Goal: Task Accomplishment & Management: Complete application form

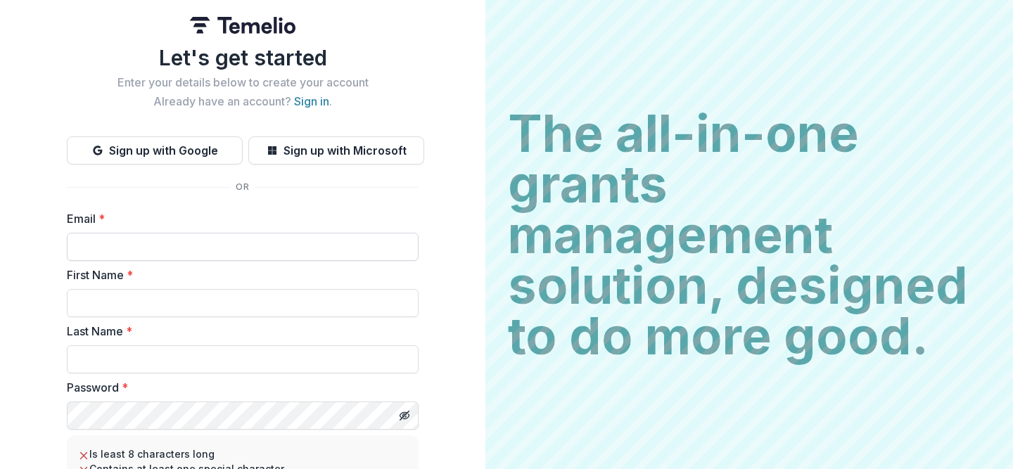
click at [231, 251] on input "Email *" at bounding box center [243, 247] width 352 height 28
type input "**********"
click at [234, 289] on input "First Name *" at bounding box center [243, 303] width 352 height 28
click at [242, 20] on img at bounding box center [243, 25] width 106 height 17
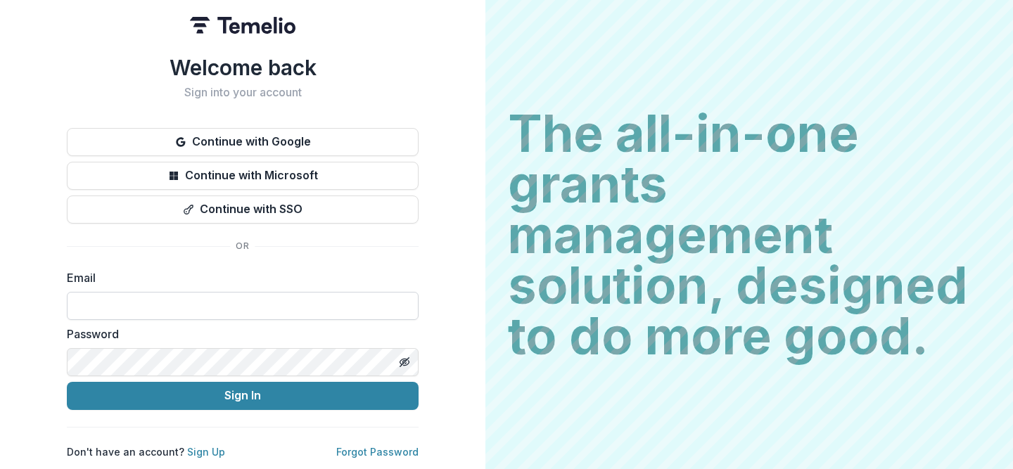
click at [203, 300] on input at bounding box center [243, 306] width 352 height 28
type input "**********"
click at [409, 358] on icon "Toggle password visibility" at bounding box center [404, 362] width 11 height 11
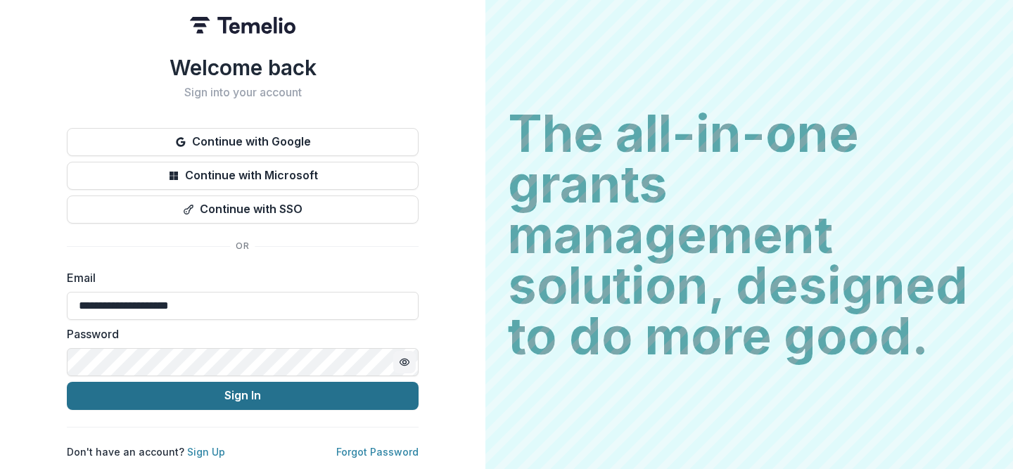
click at [257, 392] on button "Sign In" at bounding box center [243, 396] width 352 height 28
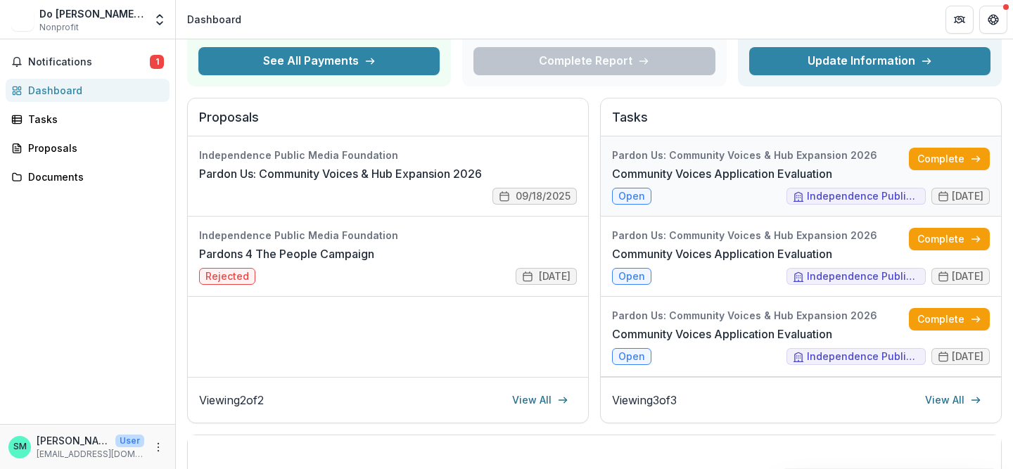
scroll to position [160, 0]
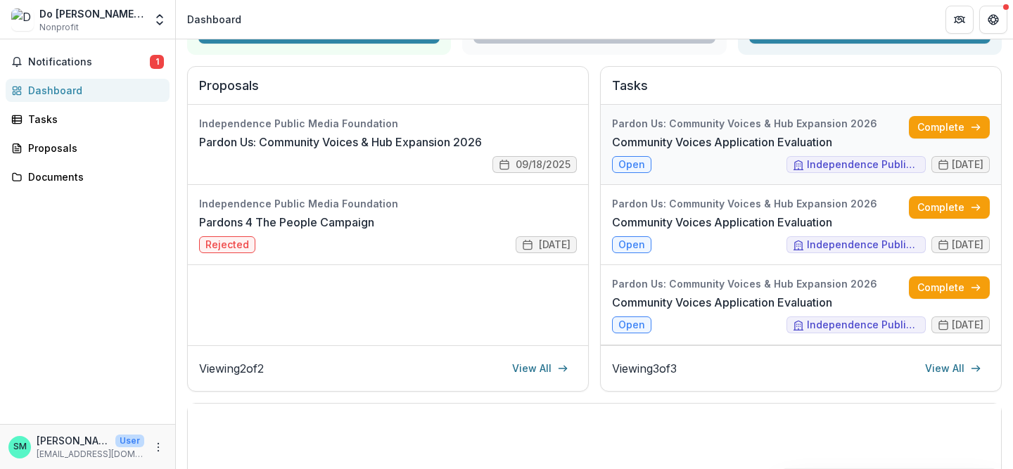
click at [734, 134] on link "Community Voices Application Evaluation" at bounding box center [722, 142] width 220 height 17
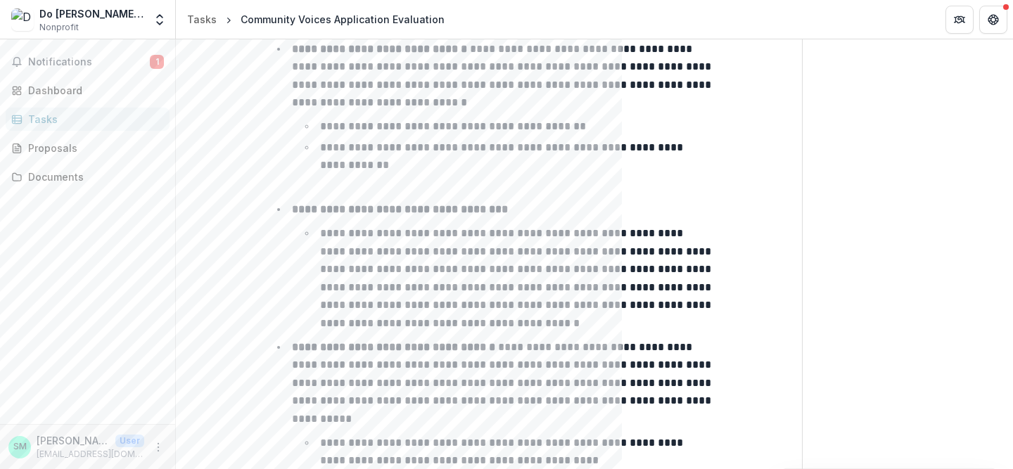
scroll to position [712, 0]
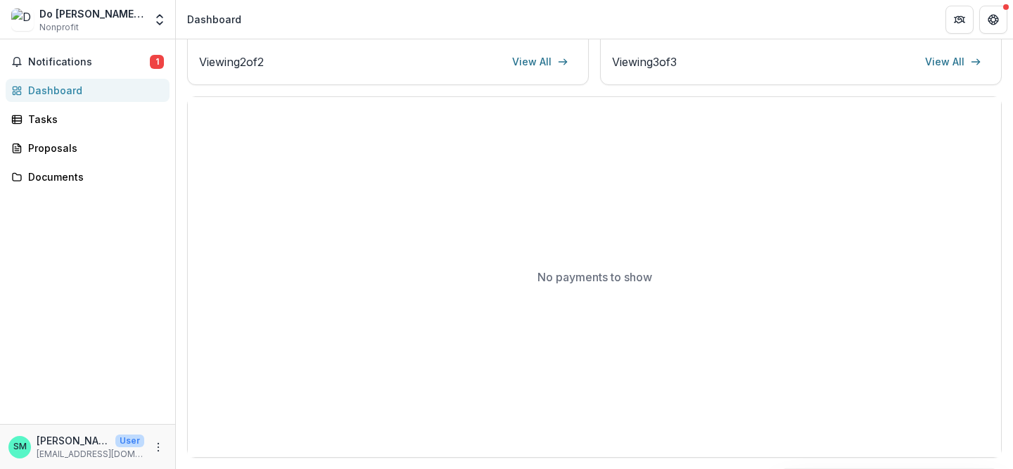
scroll to position [467, 0]
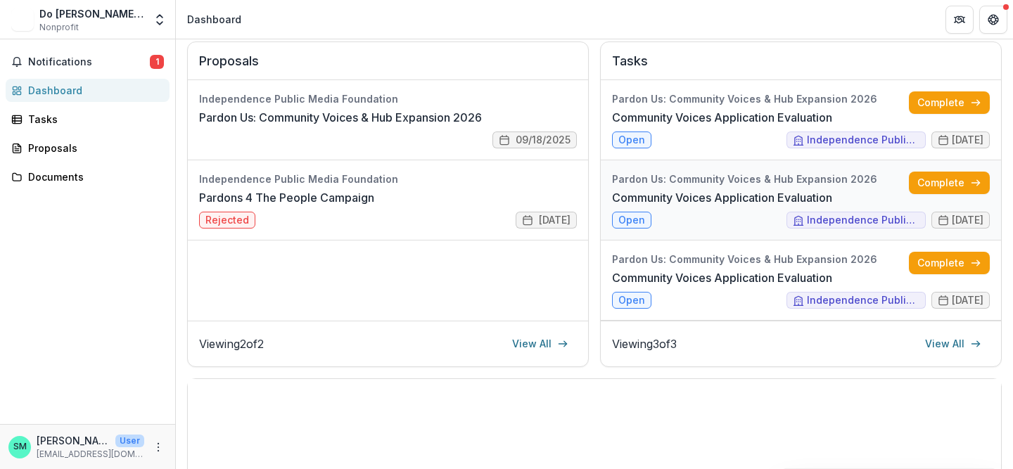
scroll to position [192, 0]
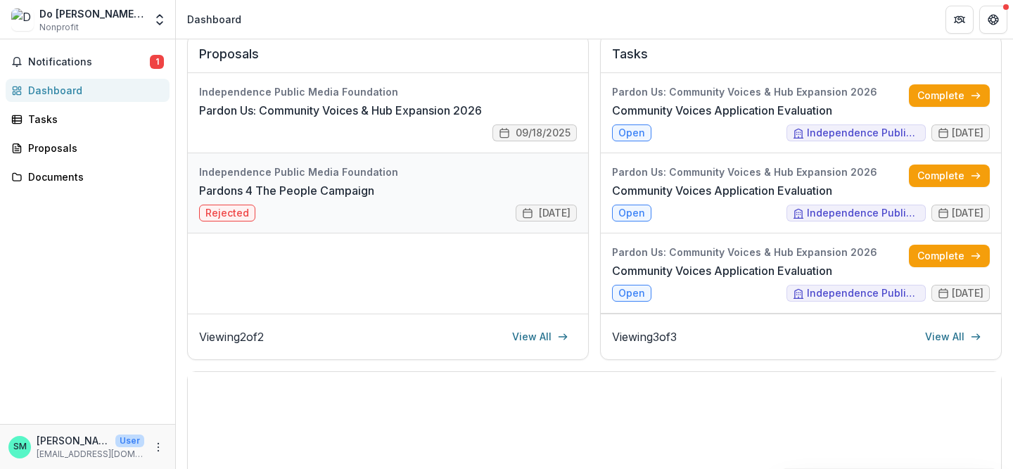
click at [264, 199] on link "Pardons 4 The People Campaign" at bounding box center [286, 190] width 175 height 17
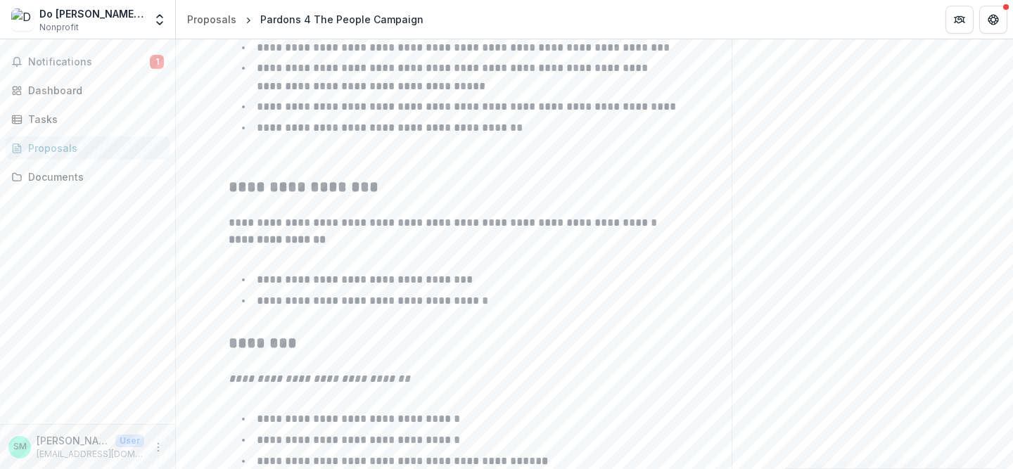
scroll to position [1021, 0]
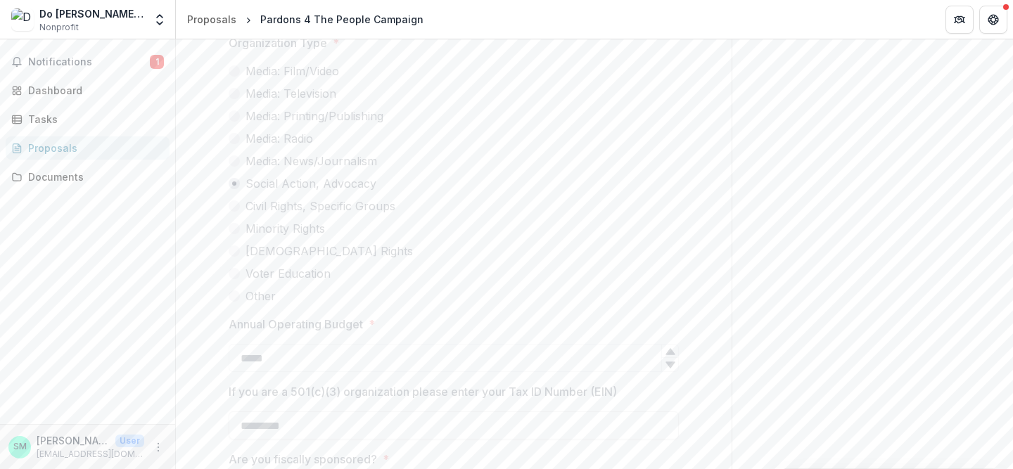
scroll to position [467, 0]
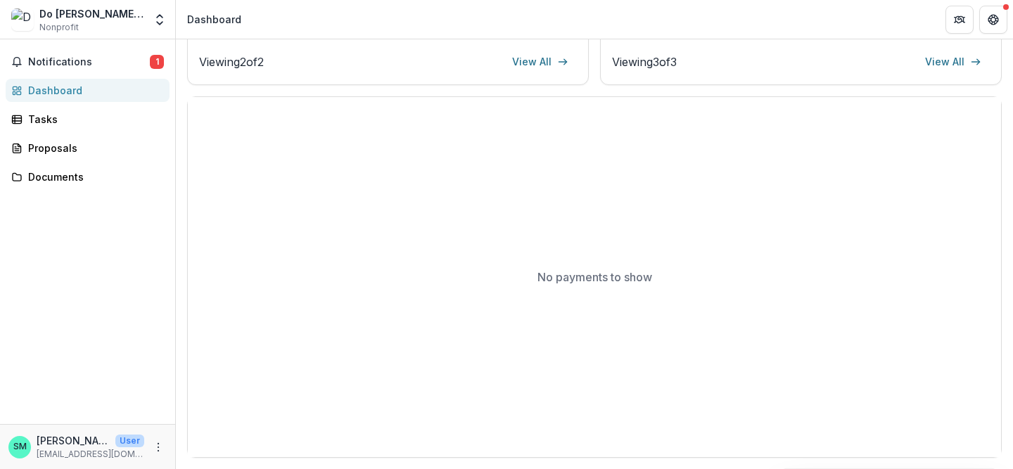
click at [62, 1] on div "Do Moore Good Nonprofit Team Settings Settings" at bounding box center [88, 19] width 176 height 39
click at [63, 13] on div "Do [PERSON_NAME] Good" at bounding box center [91, 13] width 105 height 15
click at [63, 67] on span "Notifications" at bounding box center [89, 62] width 122 height 12
click at [55, 30] on span "Nonprofit" at bounding box center [58, 27] width 39 height 13
click at [23, 22] on img at bounding box center [22, 19] width 23 height 23
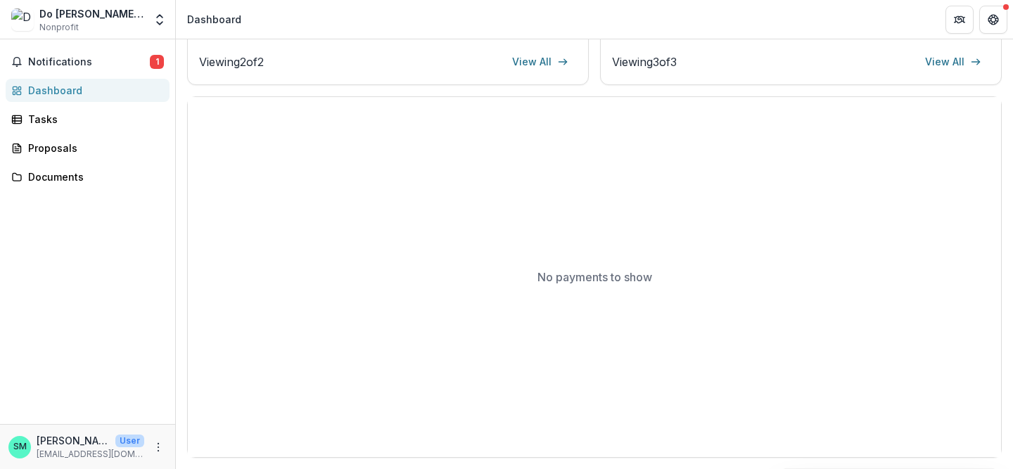
click at [192, 17] on div "Dashboard" at bounding box center [214, 19] width 54 height 15
click at [151, 25] on button "Open entity switcher" at bounding box center [160, 20] width 20 height 28
click at [91, 23] on div "Do Moore Good Nonprofit" at bounding box center [91, 19] width 105 height 27
click at [47, 15] on div "Do [PERSON_NAME] Good" at bounding box center [91, 13] width 105 height 15
click at [44, 122] on div "Tasks" at bounding box center [93, 119] width 130 height 15
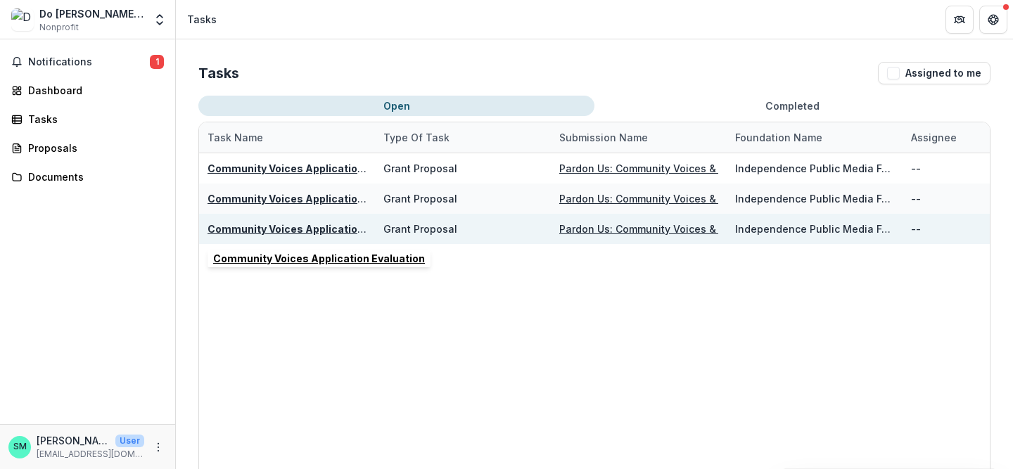
click at [274, 233] on u "Community Voices Application Evaluation" at bounding box center [314, 229] width 212 height 12
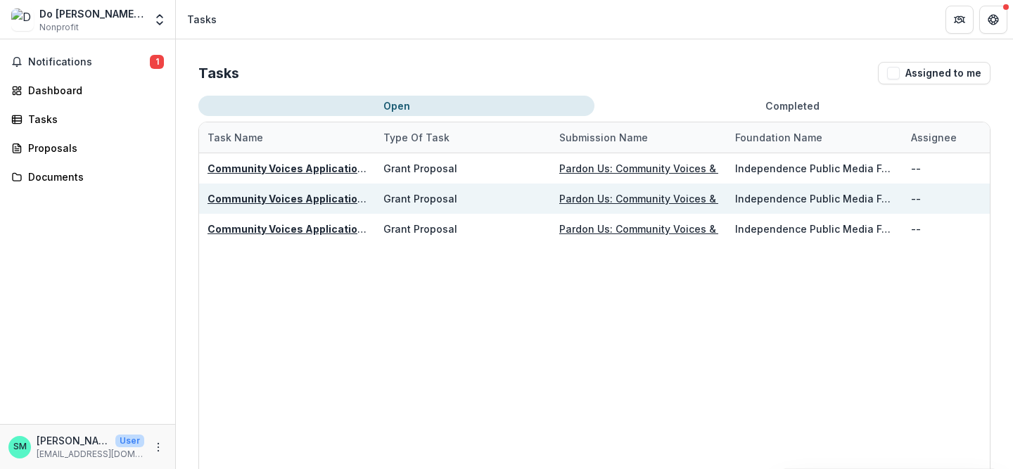
click at [260, 197] on u "Community Voices Application Evaluation" at bounding box center [314, 199] width 212 height 12
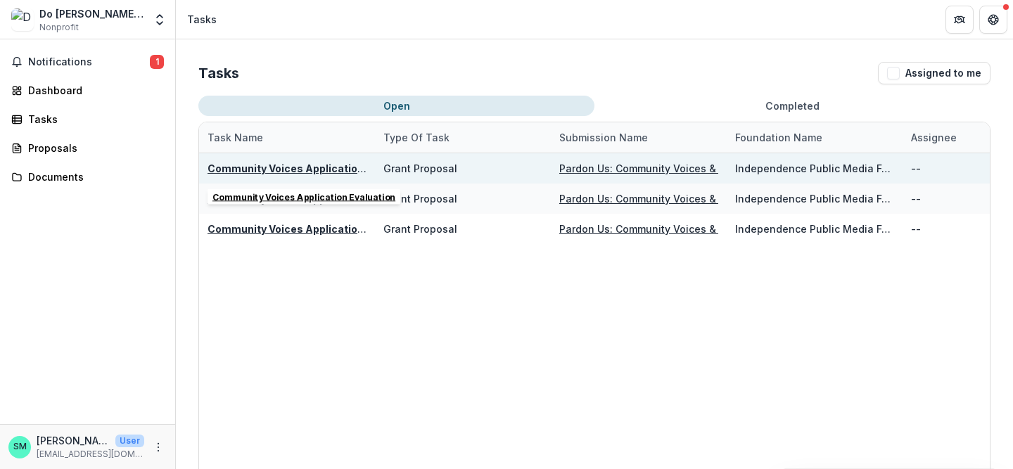
click at [257, 163] on u "Community Voices Application Evaluation" at bounding box center [314, 168] width 212 height 12
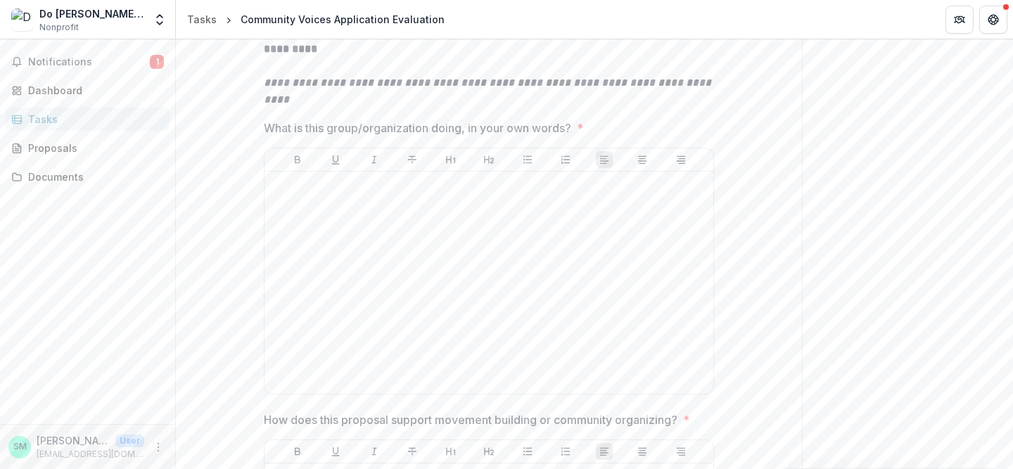
scroll to position [2626, 0]
